Goal: Navigation & Orientation: Find specific page/section

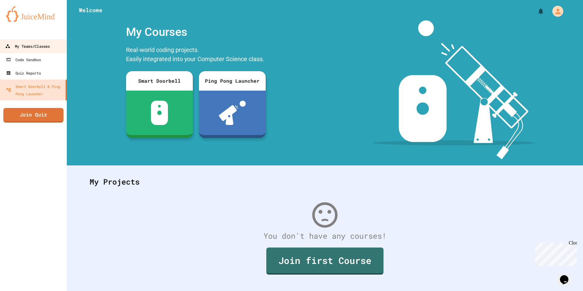
click at [39, 45] on div "My Teams/Classes" at bounding box center [27, 47] width 45 height 8
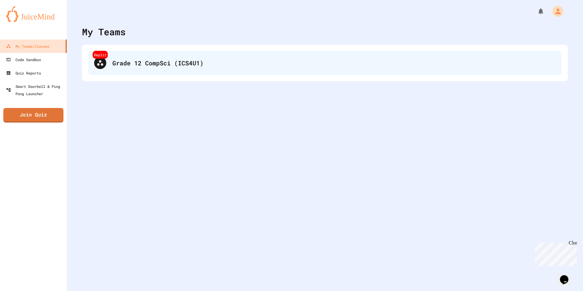
click at [155, 56] on div "Replit Grade 12 CompSci (ICS4U1)" at bounding box center [325, 63] width 474 height 24
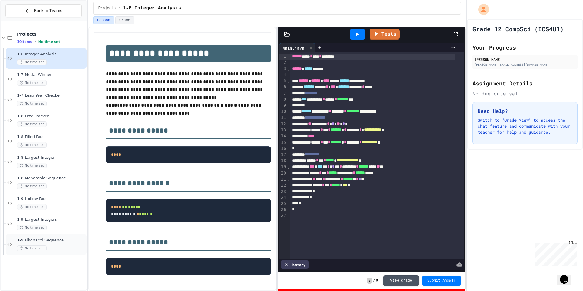
click at [65, 237] on div "1-9 Fibonacci Sequence No time set" at bounding box center [46, 244] width 80 height 21
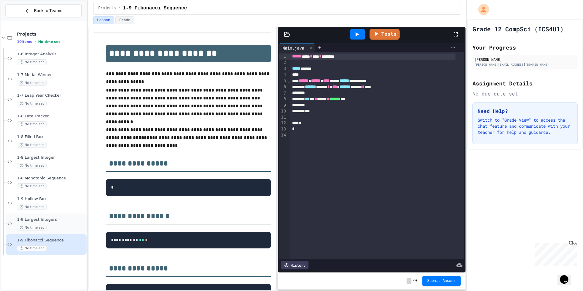
click at [64, 223] on div "1-9 Largest Integers No time set" at bounding box center [51, 223] width 68 height 13
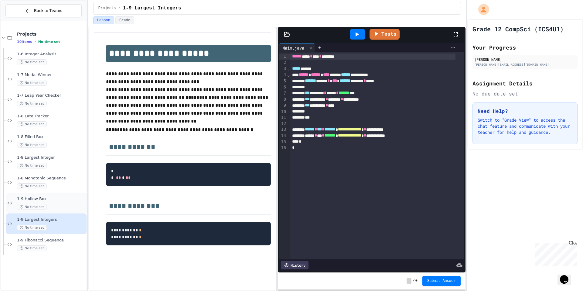
click at [68, 194] on div "1-9 Hollow Box No time set" at bounding box center [46, 203] width 80 height 21
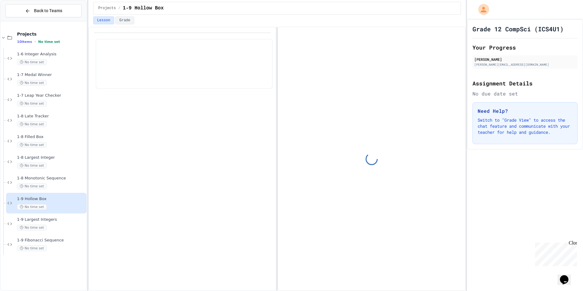
click at [69, 185] on div "No time set" at bounding box center [51, 186] width 68 height 6
